Goal: Task Accomplishment & Management: Complete application form

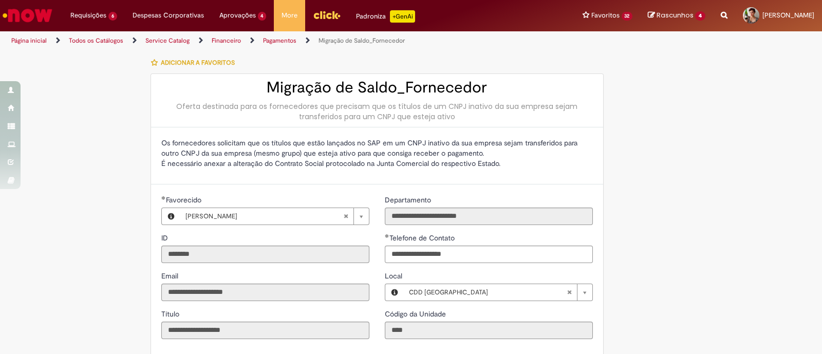
scroll to position [305, 0]
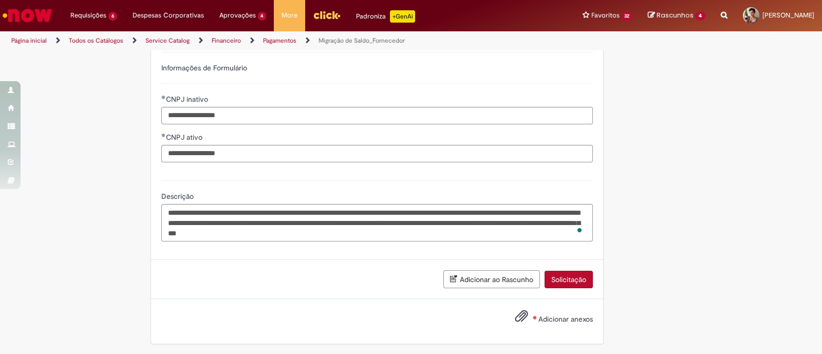
click at [551, 317] on span "Adicionar anexos" at bounding box center [565, 319] width 54 height 9
click at [0, 0] on input "Adicionar anexos" at bounding box center [0, 0] width 0 height 0
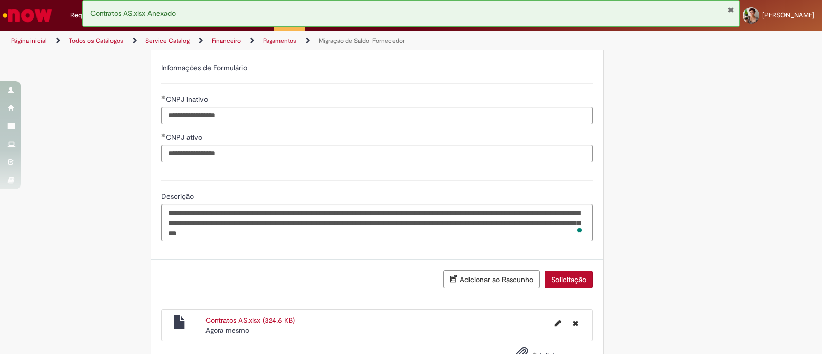
click at [565, 279] on button "Solicitação" at bounding box center [569, 279] width 48 height 17
